Goal: Find specific page/section: Find specific page/section

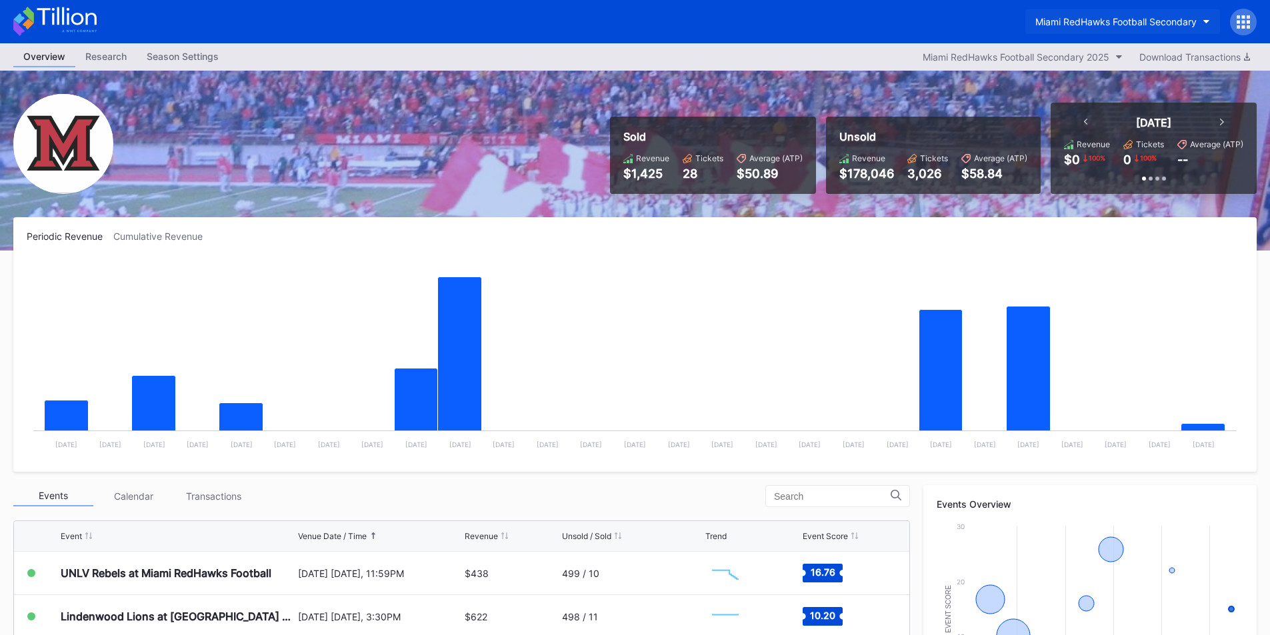
click at [1100, 21] on div "Miami RedHawks Football Secondary" at bounding box center [1115, 21] width 161 height 11
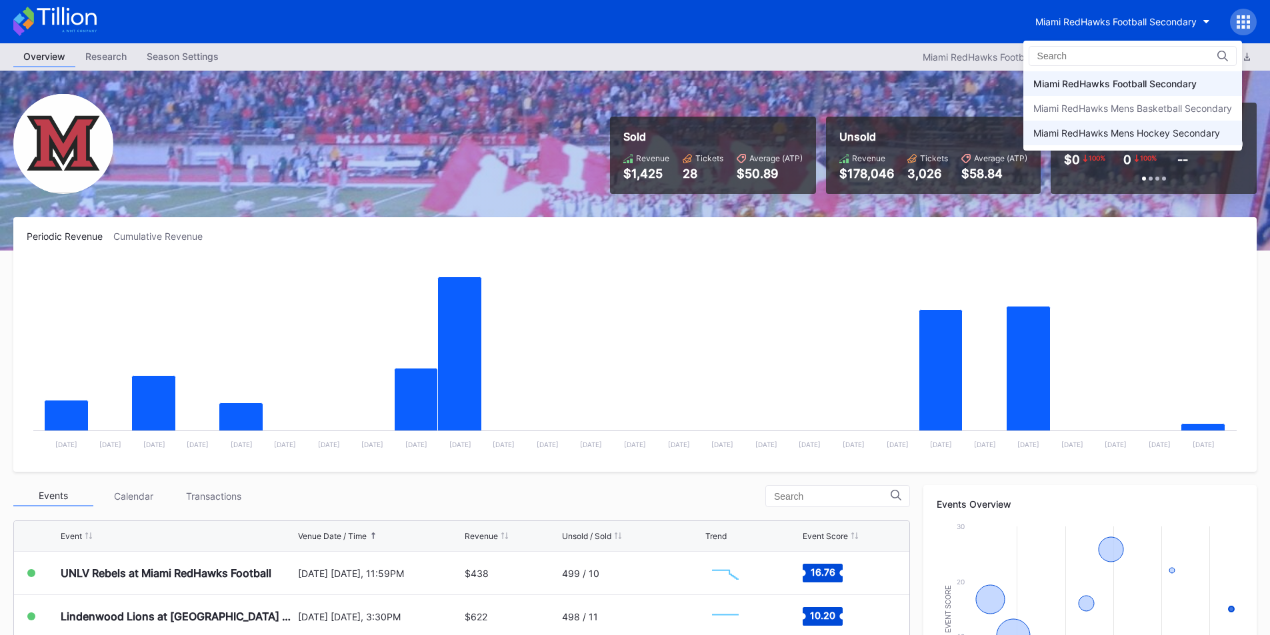
click at [1106, 137] on div "Miami RedHawks Mens Hockey Secondary" at bounding box center [1126, 132] width 187 height 11
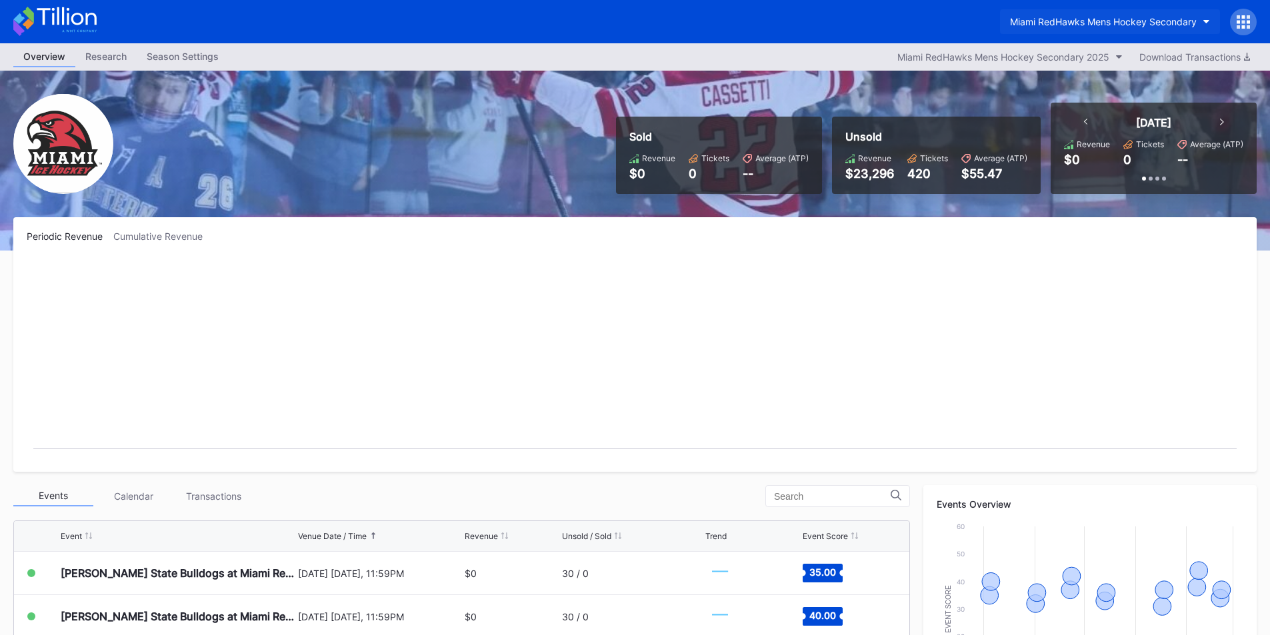
click at [1097, 21] on div "Miami RedHawks Mens Hockey Secondary" at bounding box center [1103, 21] width 187 height 11
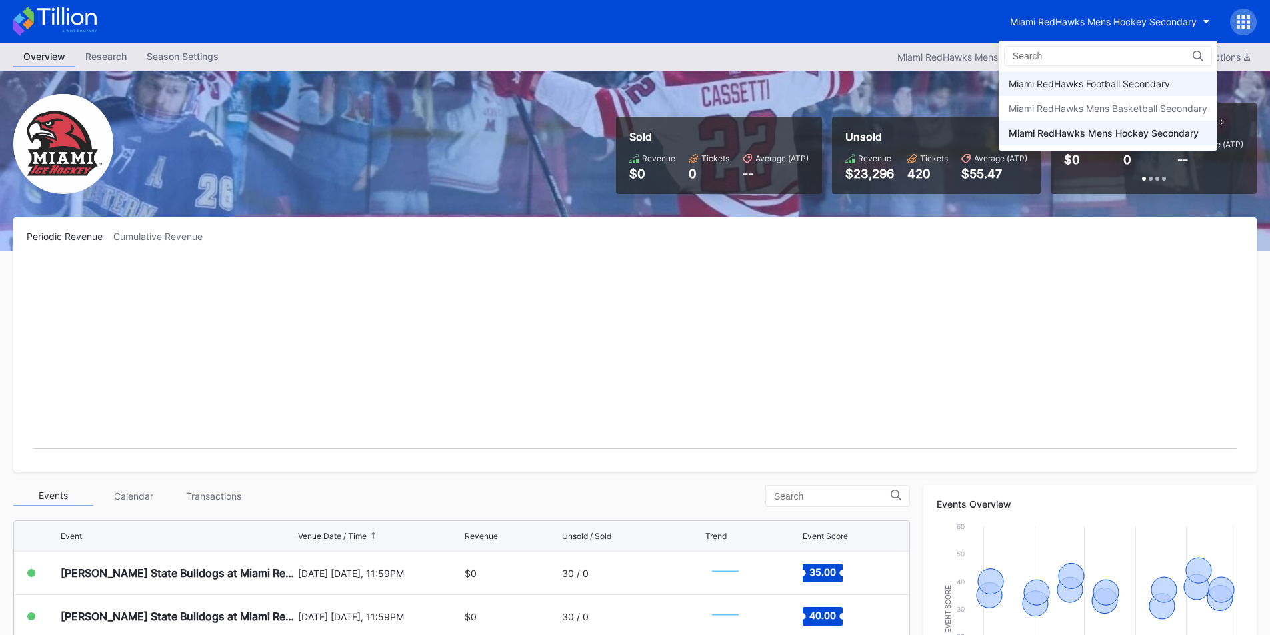
click at [1118, 81] on div "Miami RedHawks Football Secondary" at bounding box center [1089, 83] width 161 height 11
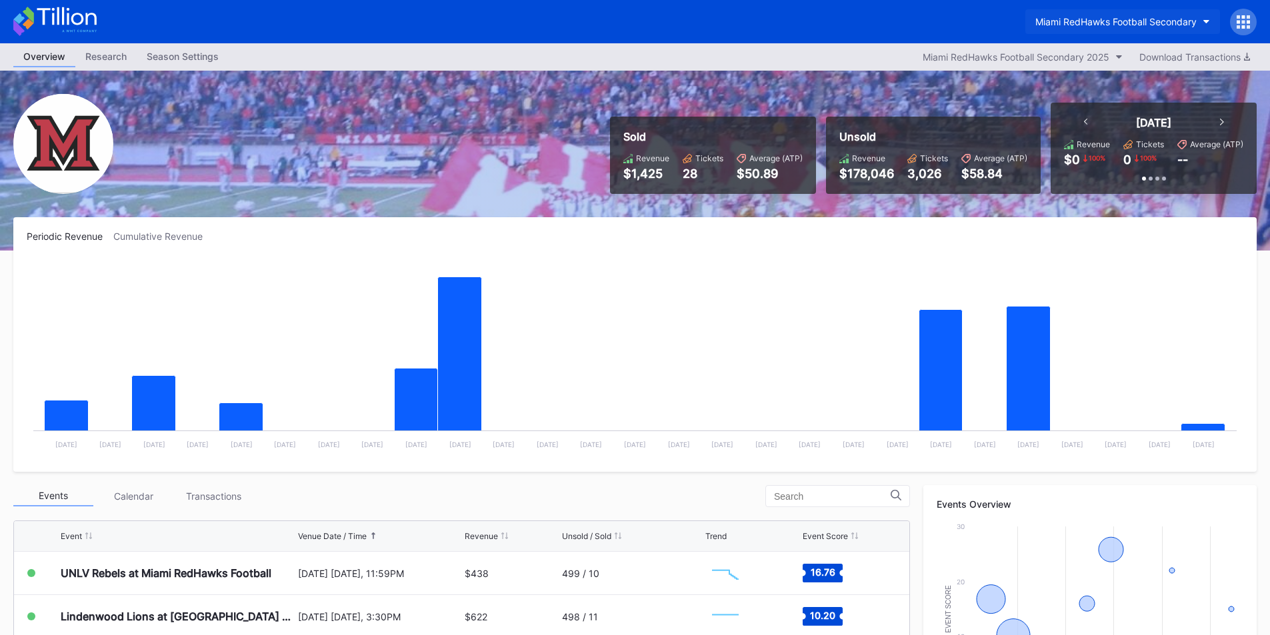
click at [1065, 25] on div "Miami RedHawks Football Secondary" at bounding box center [1115, 21] width 161 height 11
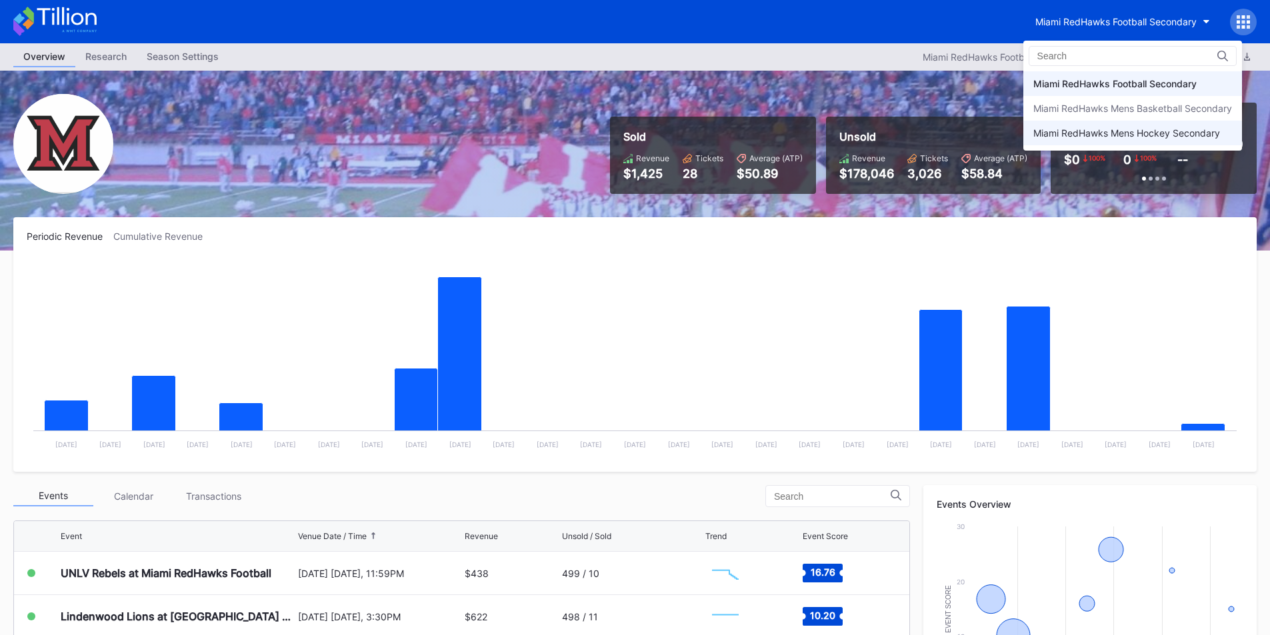
click at [1101, 131] on div "Miami RedHawks Mens Hockey Secondary" at bounding box center [1126, 132] width 187 height 11
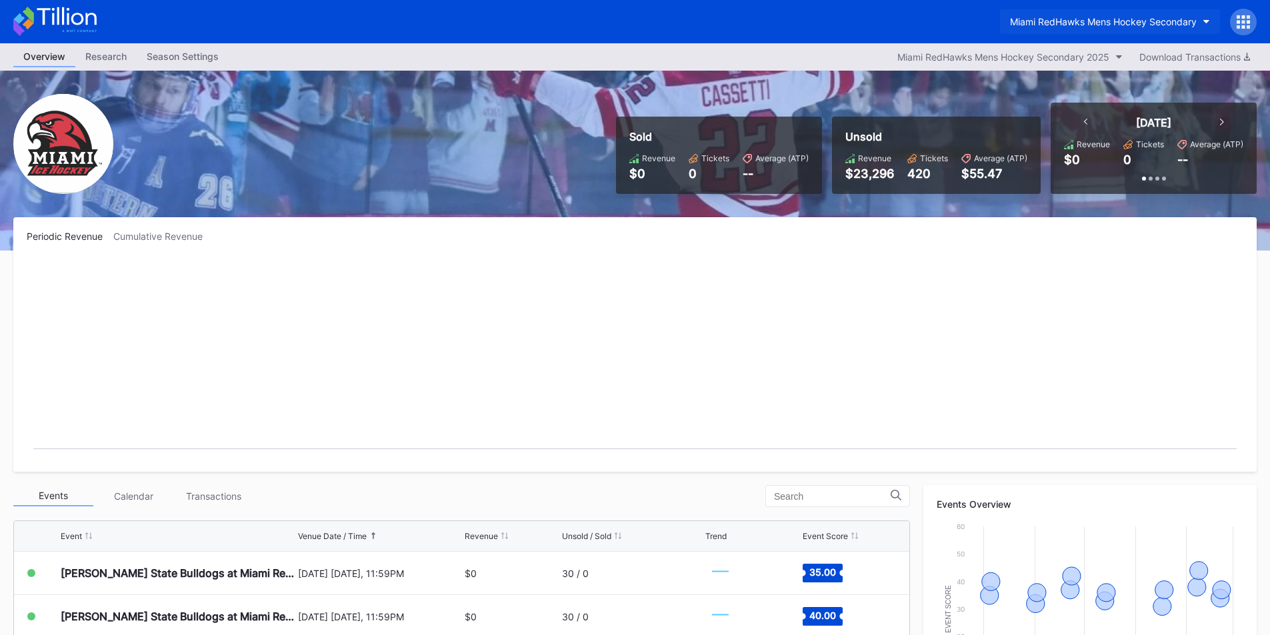
click at [1074, 16] on div "Miami RedHawks Mens Hockey Secondary" at bounding box center [1103, 21] width 187 height 11
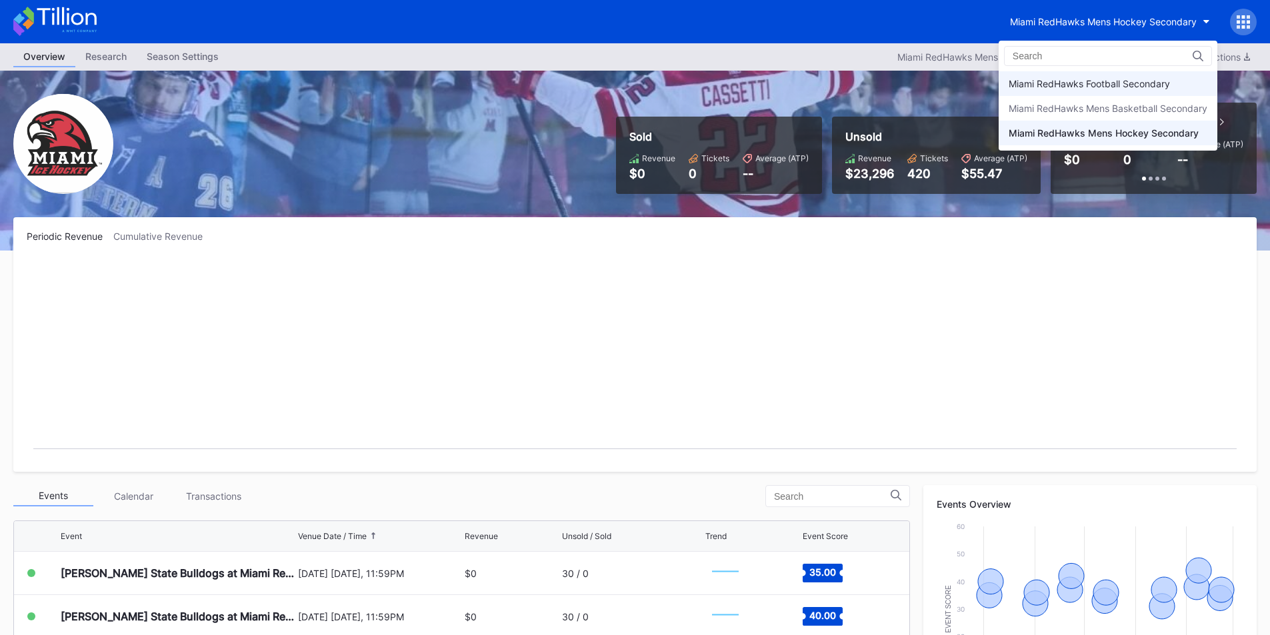
click at [1102, 83] on div "Miami RedHawks Football Secondary" at bounding box center [1089, 83] width 161 height 11
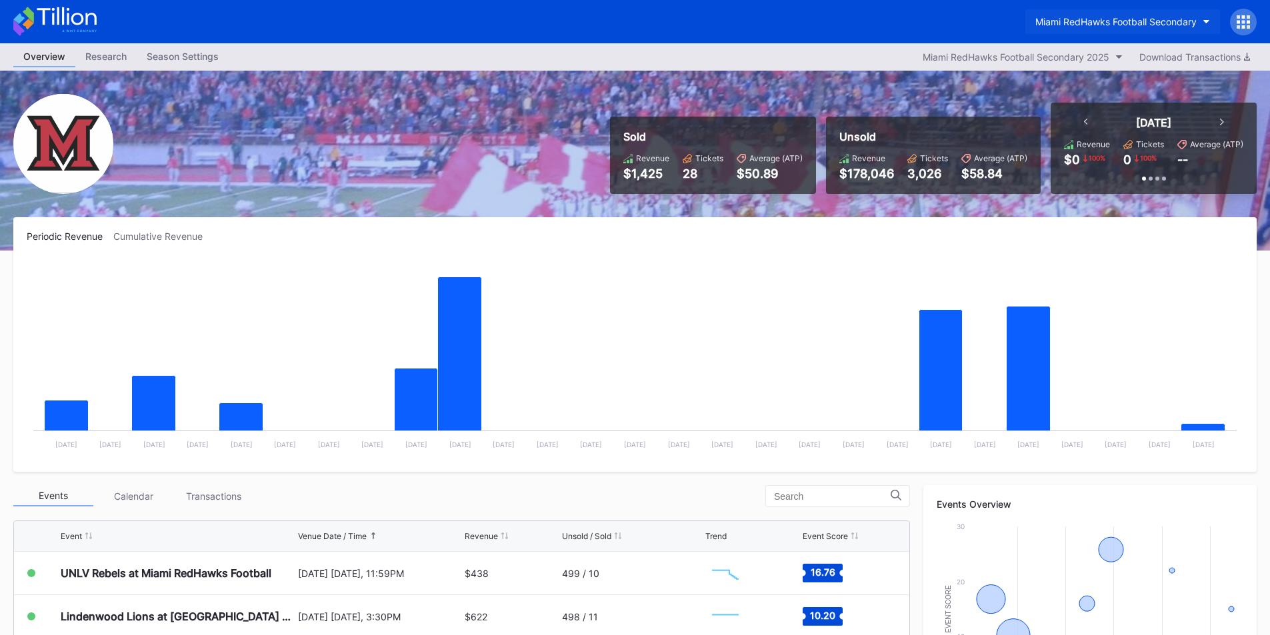
click at [1117, 24] on div "Miami RedHawks Football Secondary" at bounding box center [1115, 21] width 161 height 11
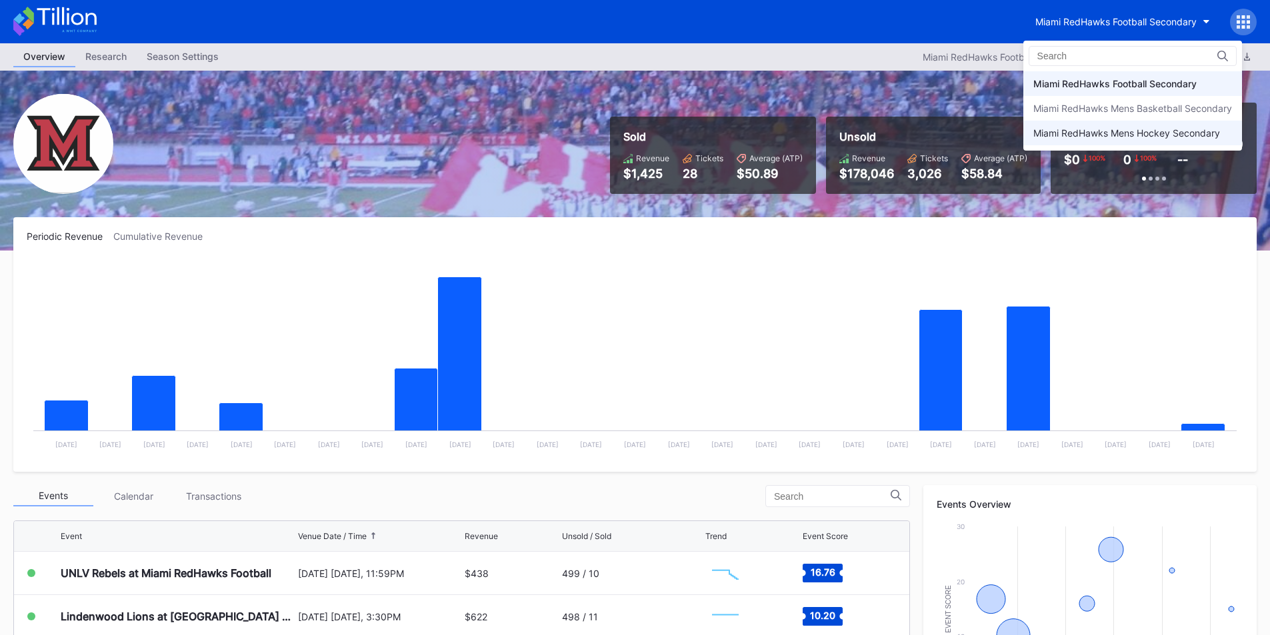
click at [1095, 137] on div "Miami RedHawks Mens Hockey Secondary" at bounding box center [1126, 132] width 187 height 11
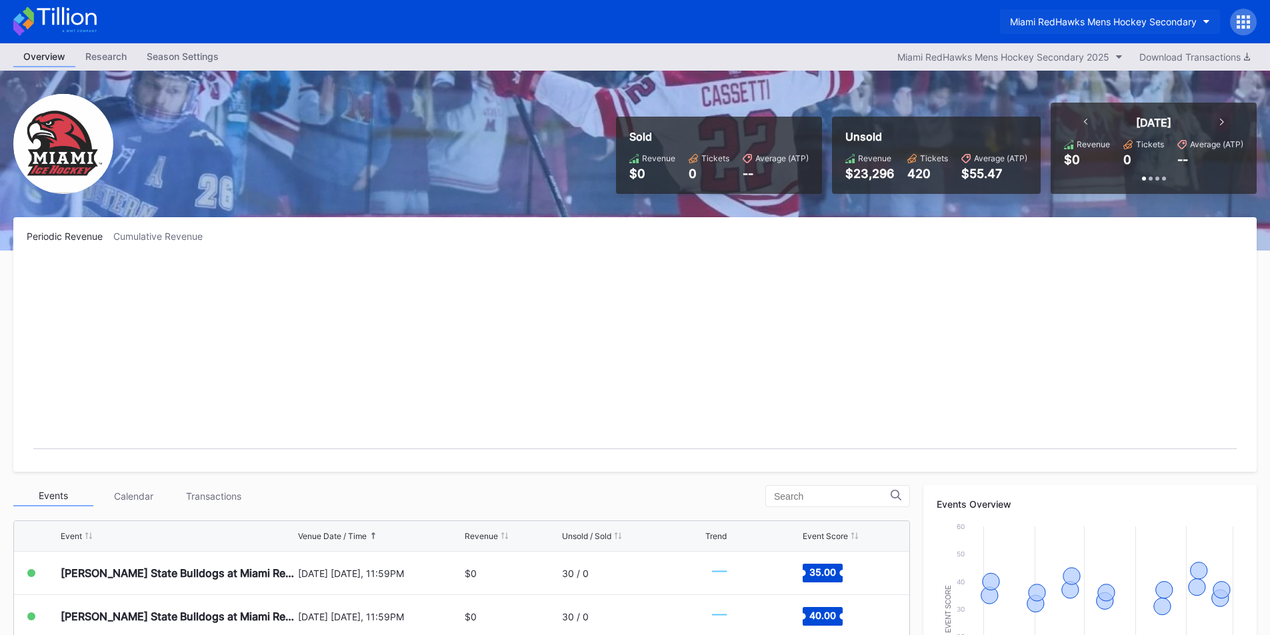
click at [1075, 13] on button "Miami RedHawks Mens Hockey Secondary" at bounding box center [1110, 21] width 220 height 25
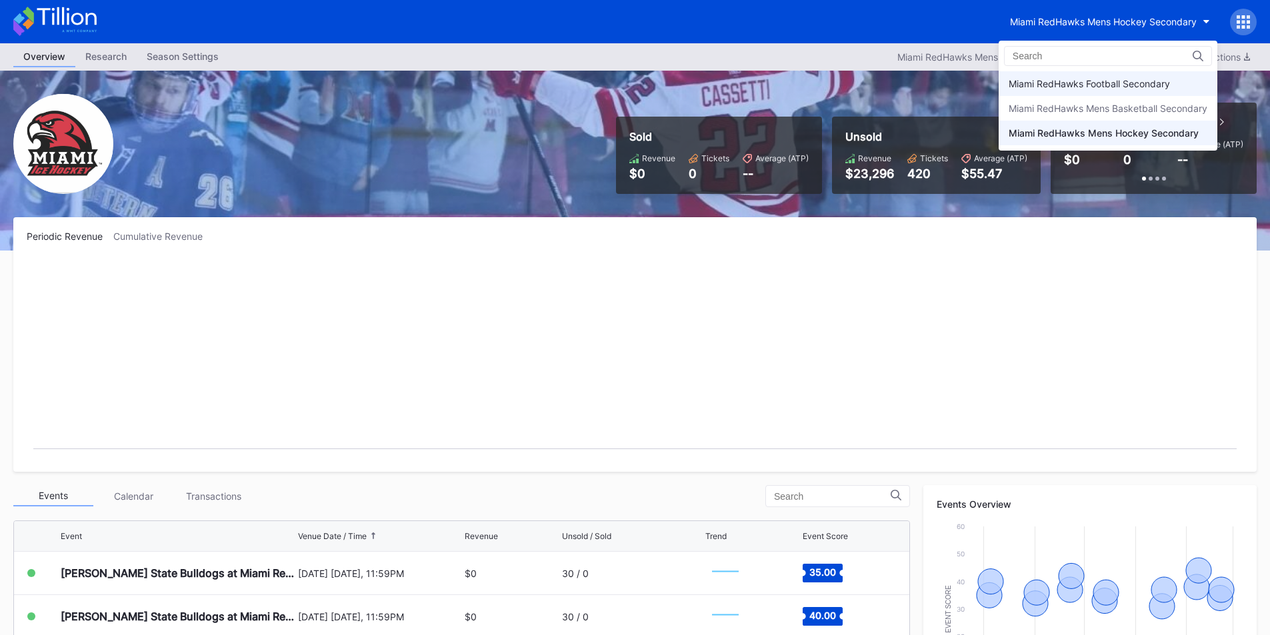
click at [1084, 87] on div "Miami RedHawks Football Secondary" at bounding box center [1089, 83] width 161 height 11
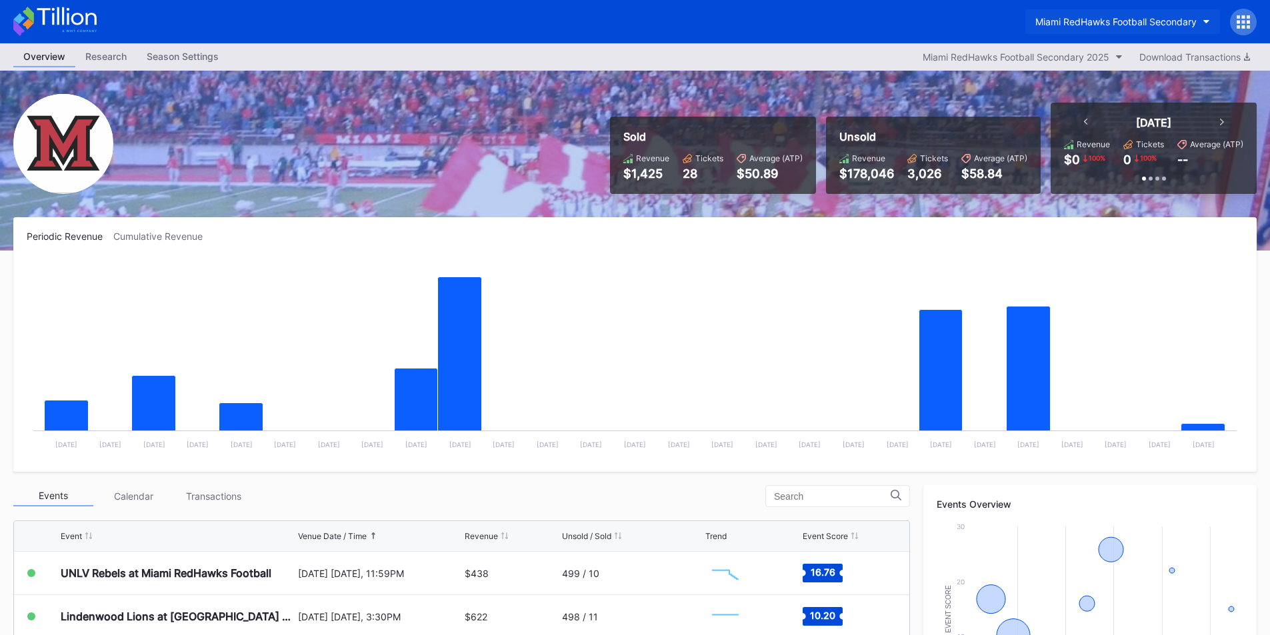
click at [1051, 17] on div "Miami RedHawks Football Secondary" at bounding box center [1115, 21] width 161 height 11
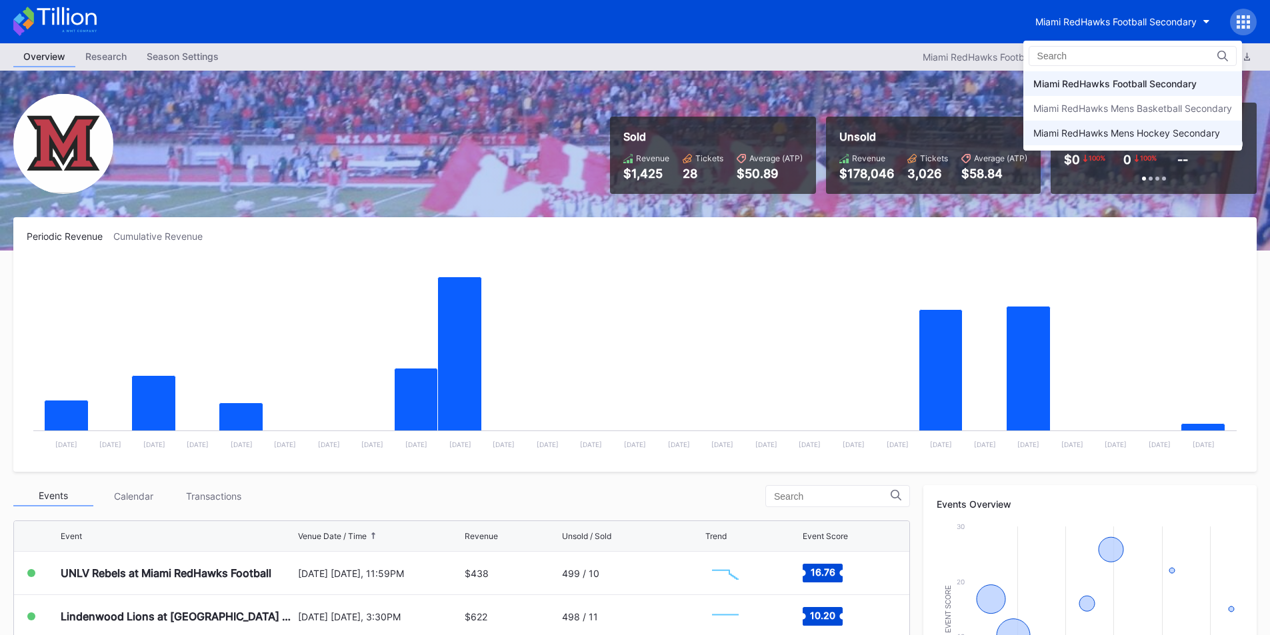
click at [1052, 134] on div "Miami RedHawks Mens Hockey Secondary" at bounding box center [1126, 132] width 187 height 11
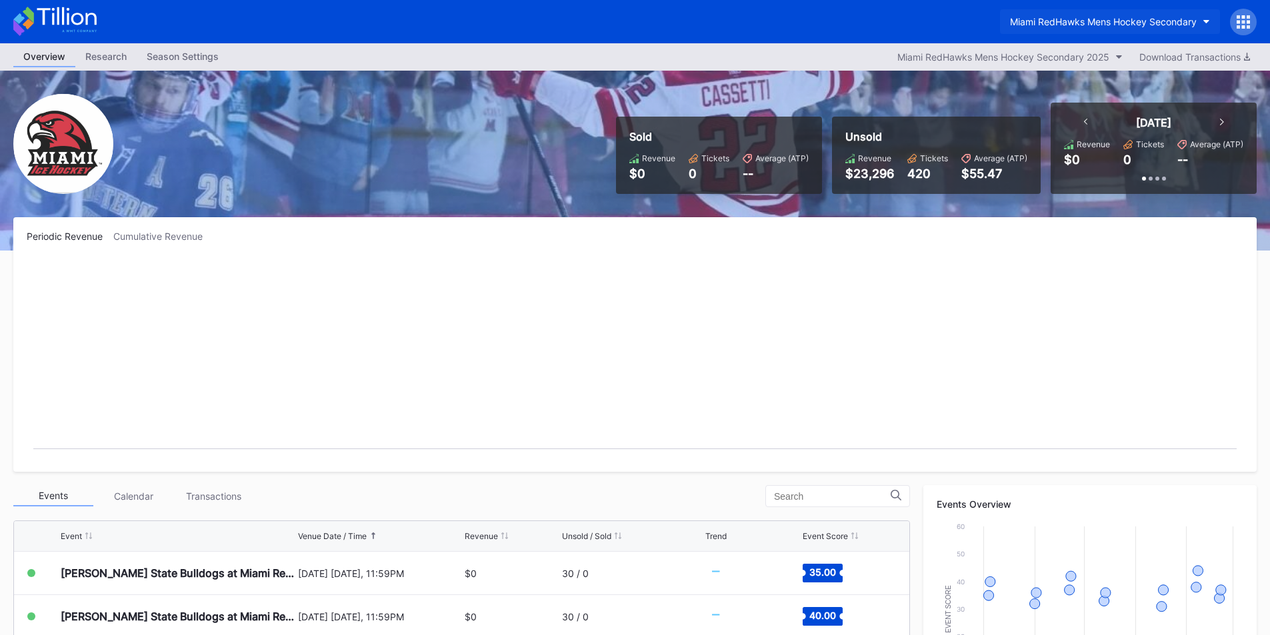
click at [1051, 18] on div "Miami RedHawks Mens Hockey Secondary" at bounding box center [1103, 21] width 187 height 11
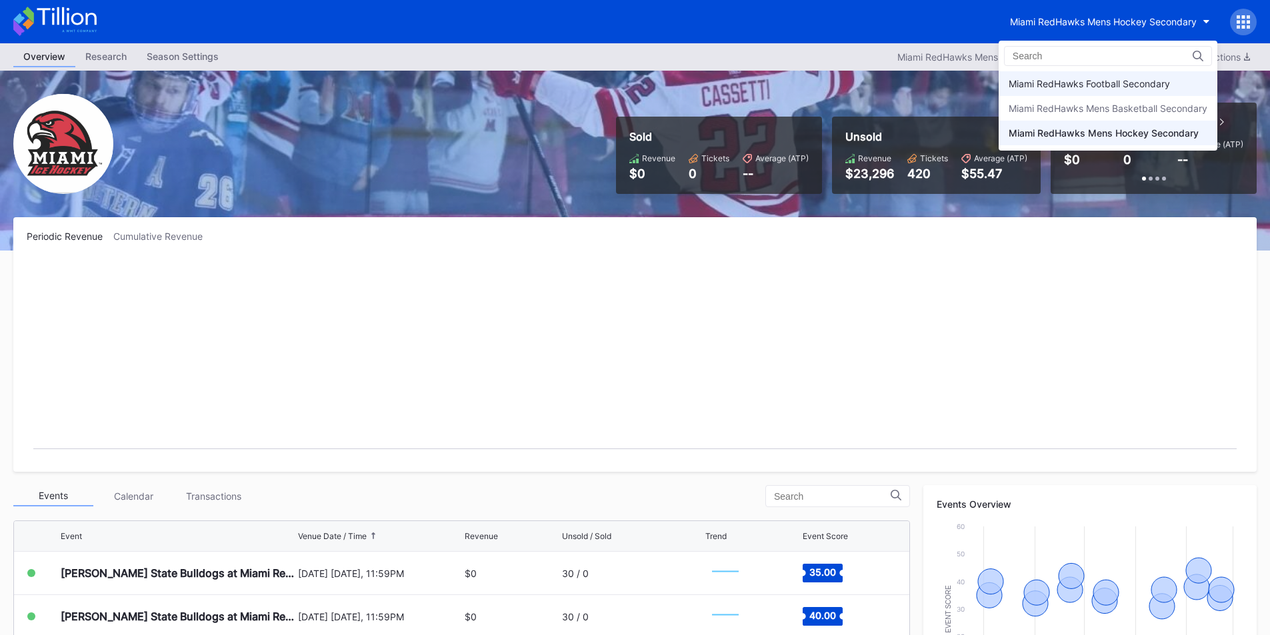
click at [1051, 83] on div "Miami RedHawks Football Secondary" at bounding box center [1089, 83] width 161 height 11
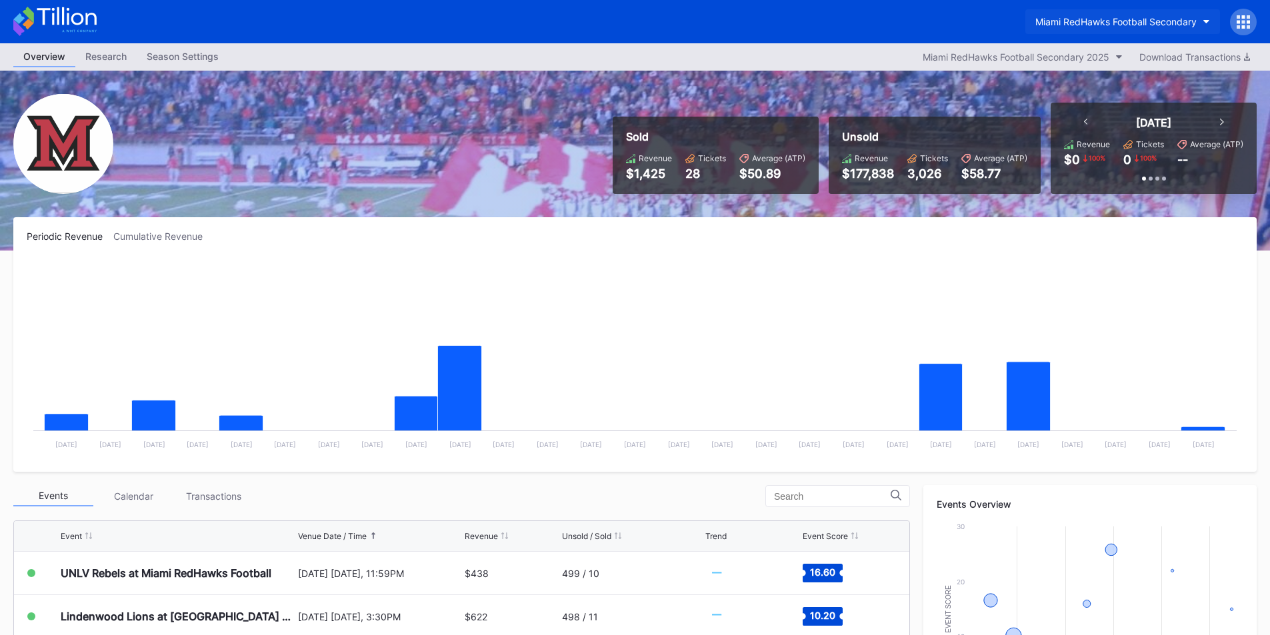
click at [1065, 21] on div "Miami RedHawks Football Secondary" at bounding box center [1115, 21] width 161 height 11
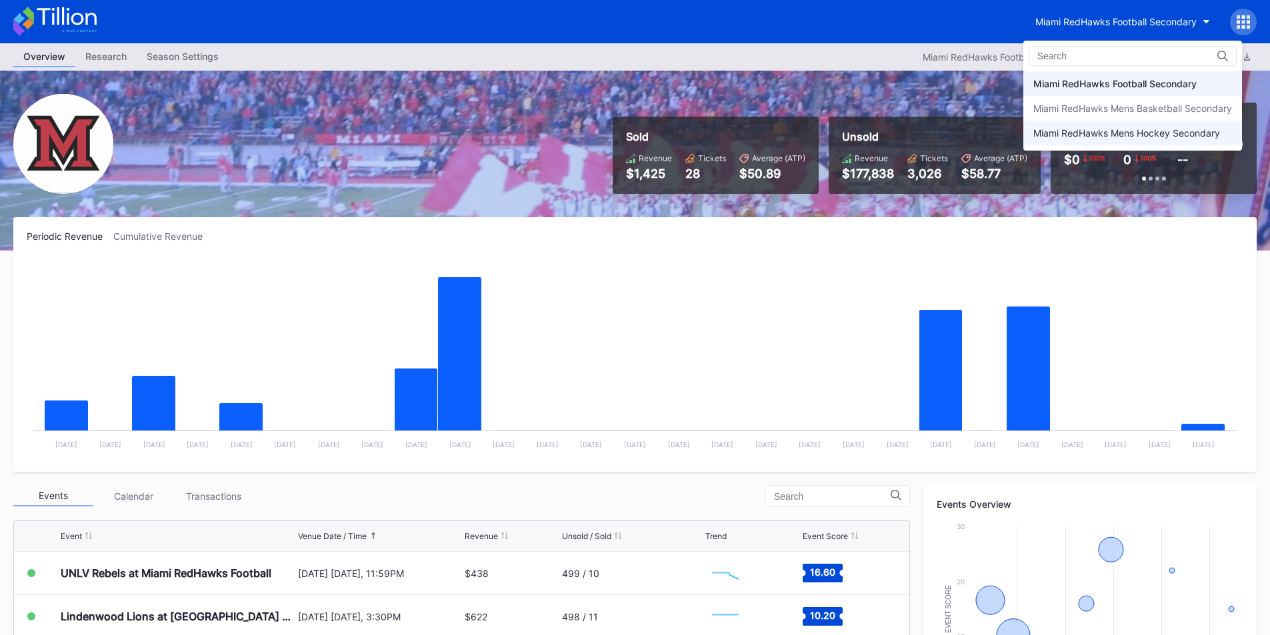
click at [1089, 137] on div "Miami RedHawks Mens Hockey Secondary" at bounding box center [1126, 132] width 187 height 11
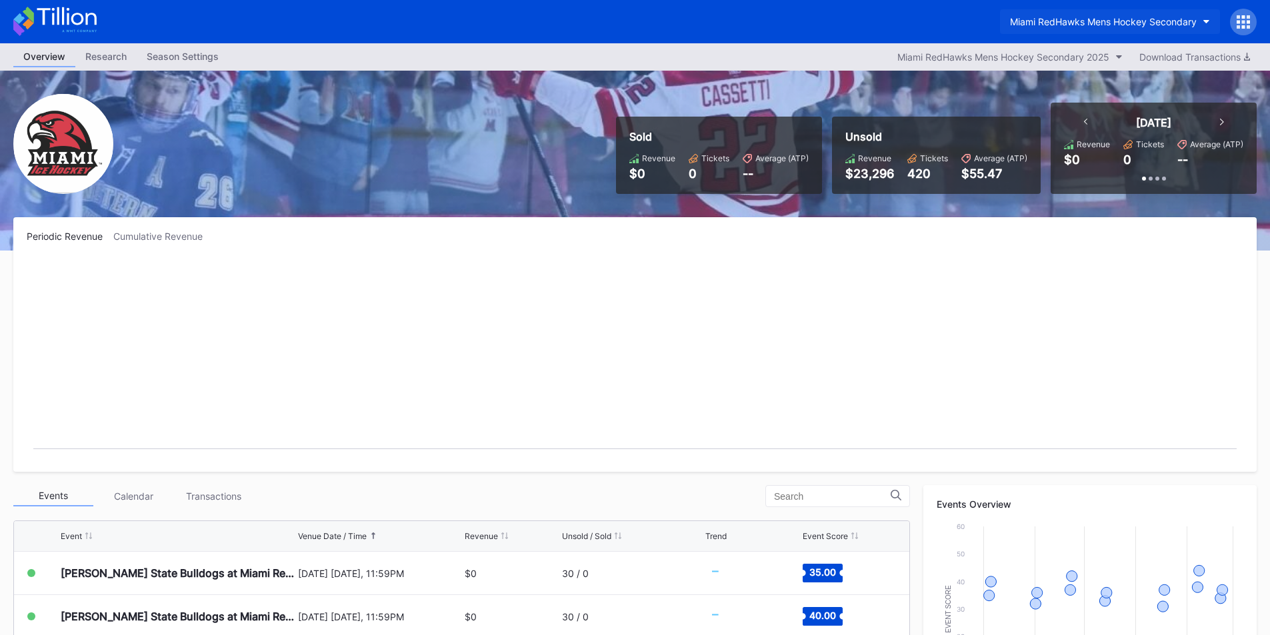
click at [1081, 23] on div "Miami RedHawks Mens Hockey Secondary" at bounding box center [1103, 21] width 187 height 11
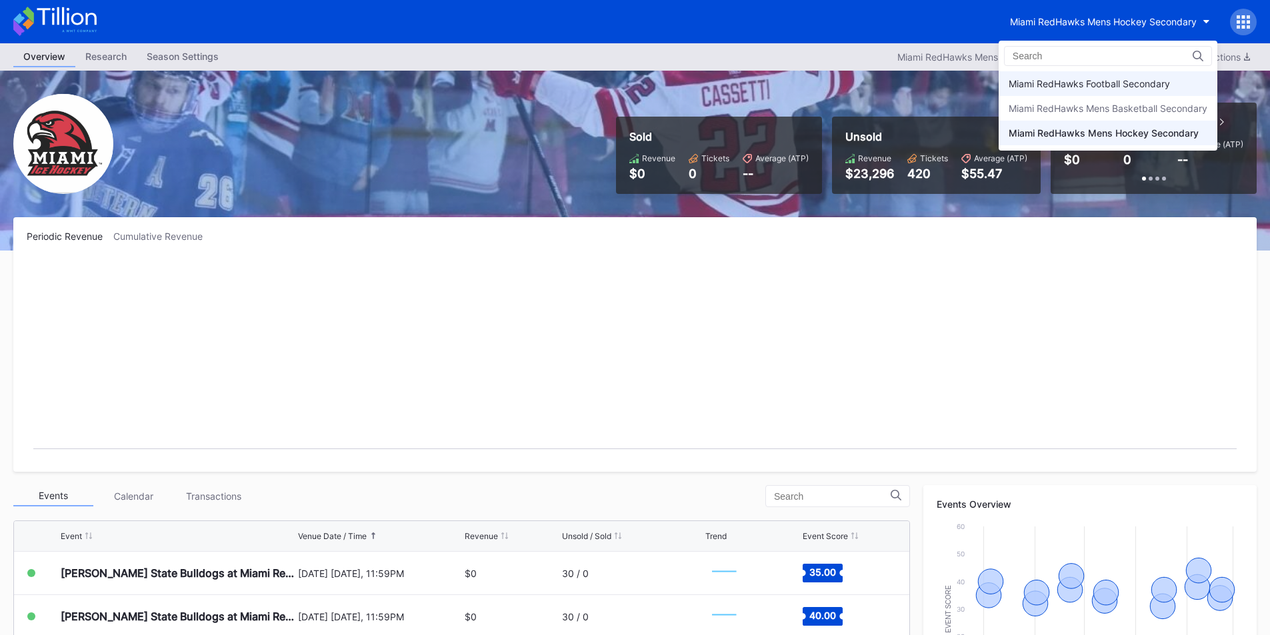
click at [1091, 89] on div "Miami RedHawks Football Secondary" at bounding box center [1108, 83] width 219 height 25
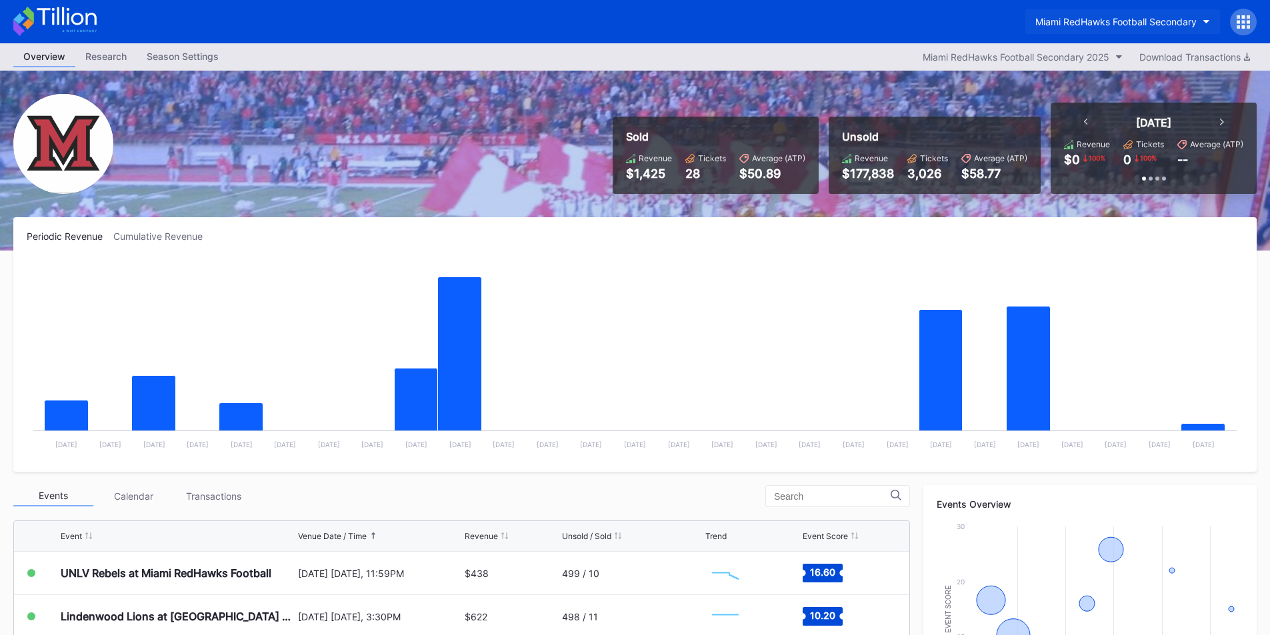
click at [1083, 18] on div "Miami RedHawks Football Secondary" at bounding box center [1115, 21] width 161 height 11
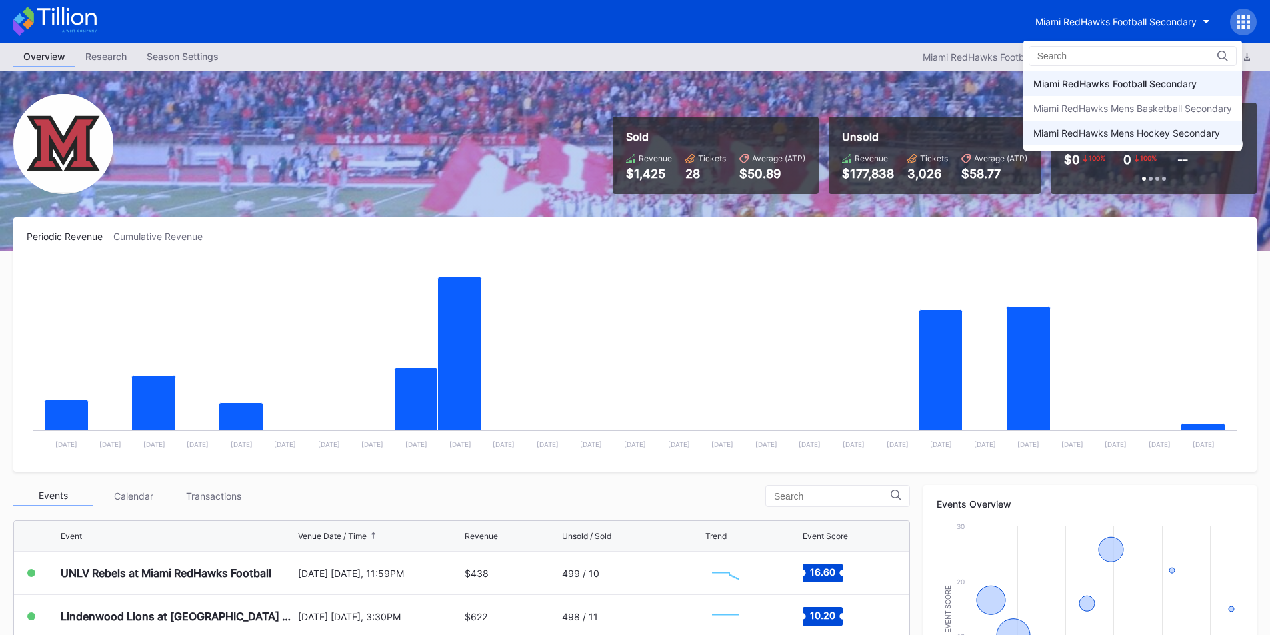
click at [1107, 135] on div "Miami RedHawks Mens Hockey Secondary" at bounding box center [1126, 132] width 187 height 11
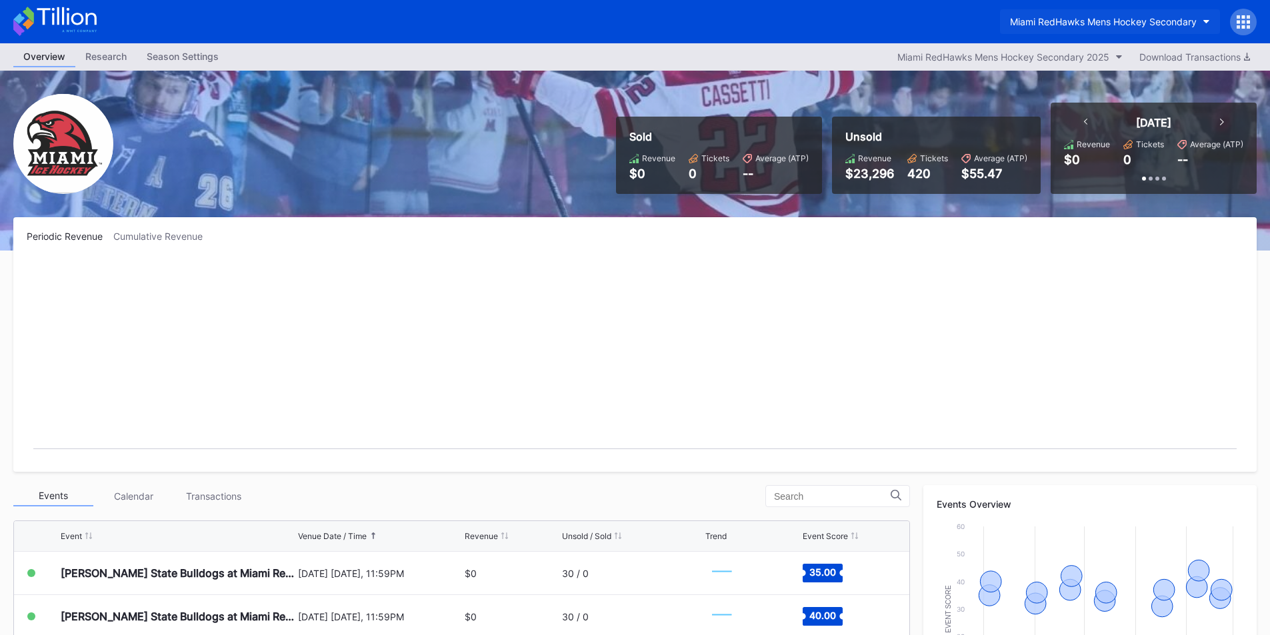
click at [1073, 22] on div "Miami RedHawks Mens Hockey Secondary" at bounding box center [1103, 21] width 187 height 11
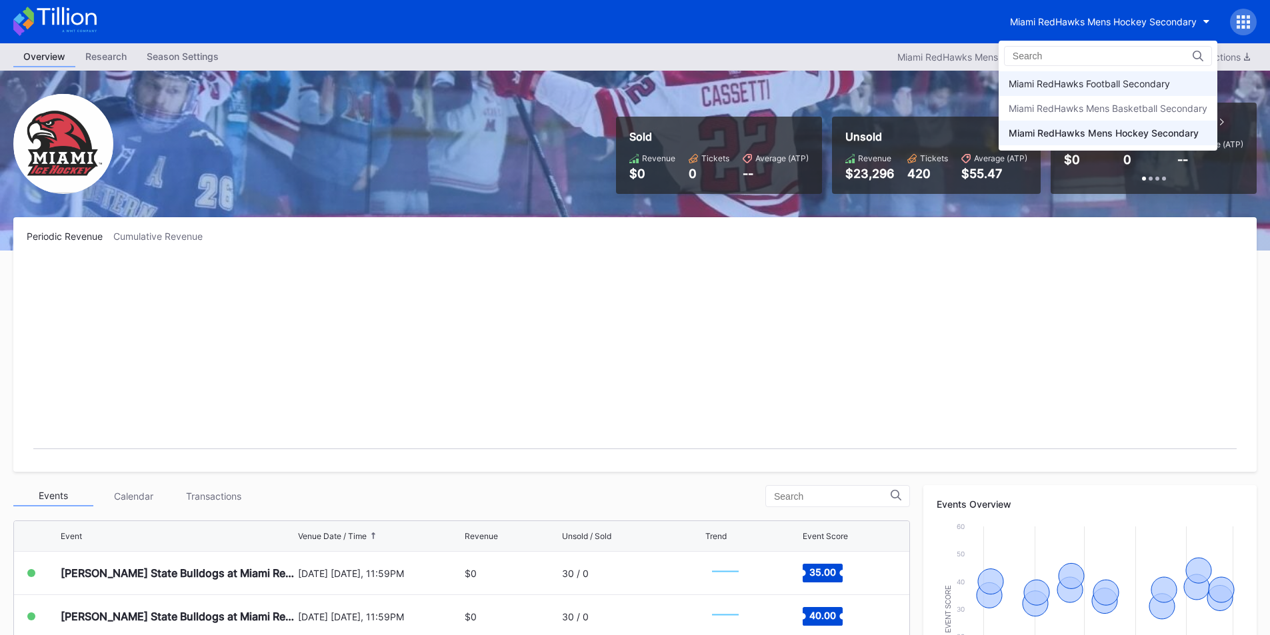
click at [1082, 85] on div "Miami RedHawks Football Secondary" at bounding box center [1089, 83] width 161 height 11
